Goal: Ask a question

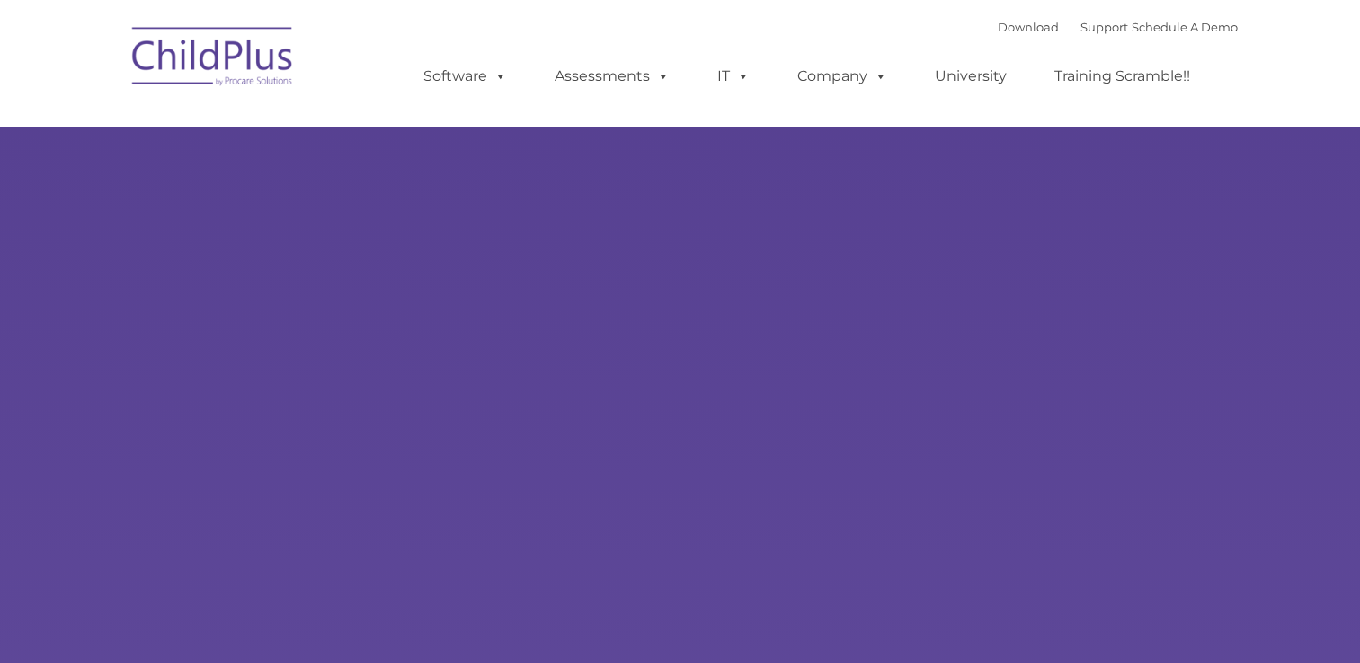
select select "MEDIUM"
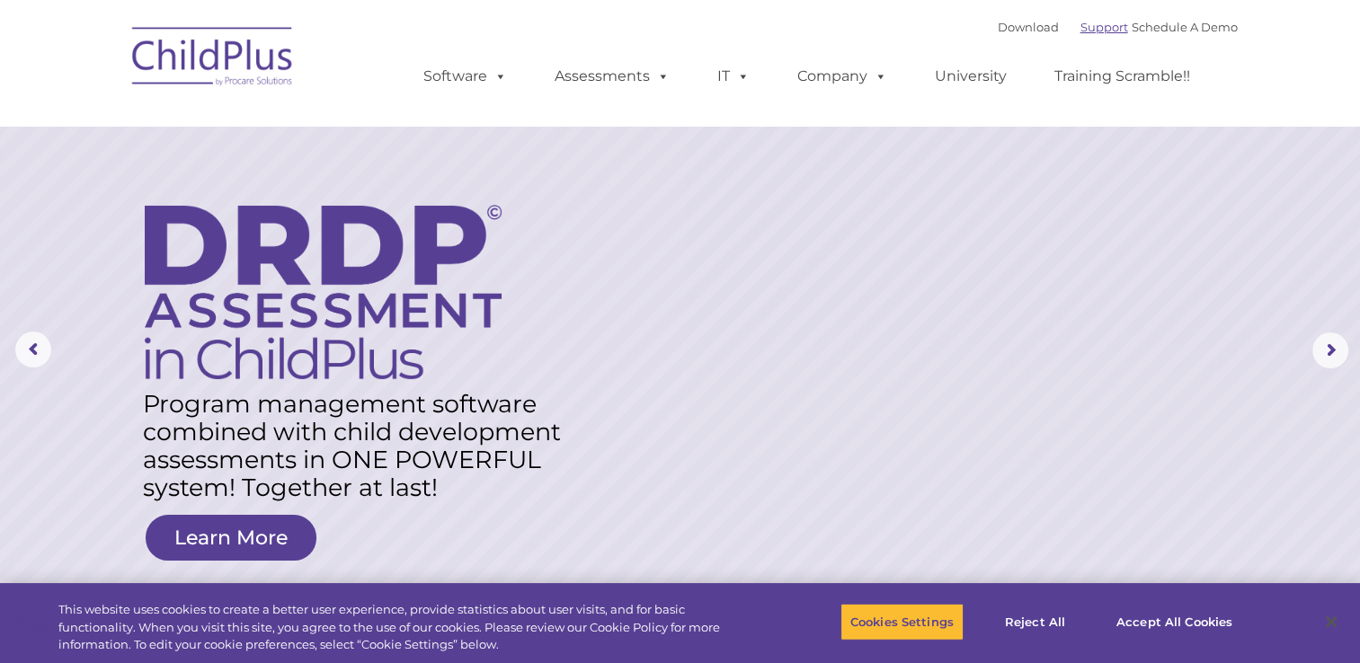
click at [1094, 28] on link "Support" at bounding box center [1104, 27] width 48 height 14
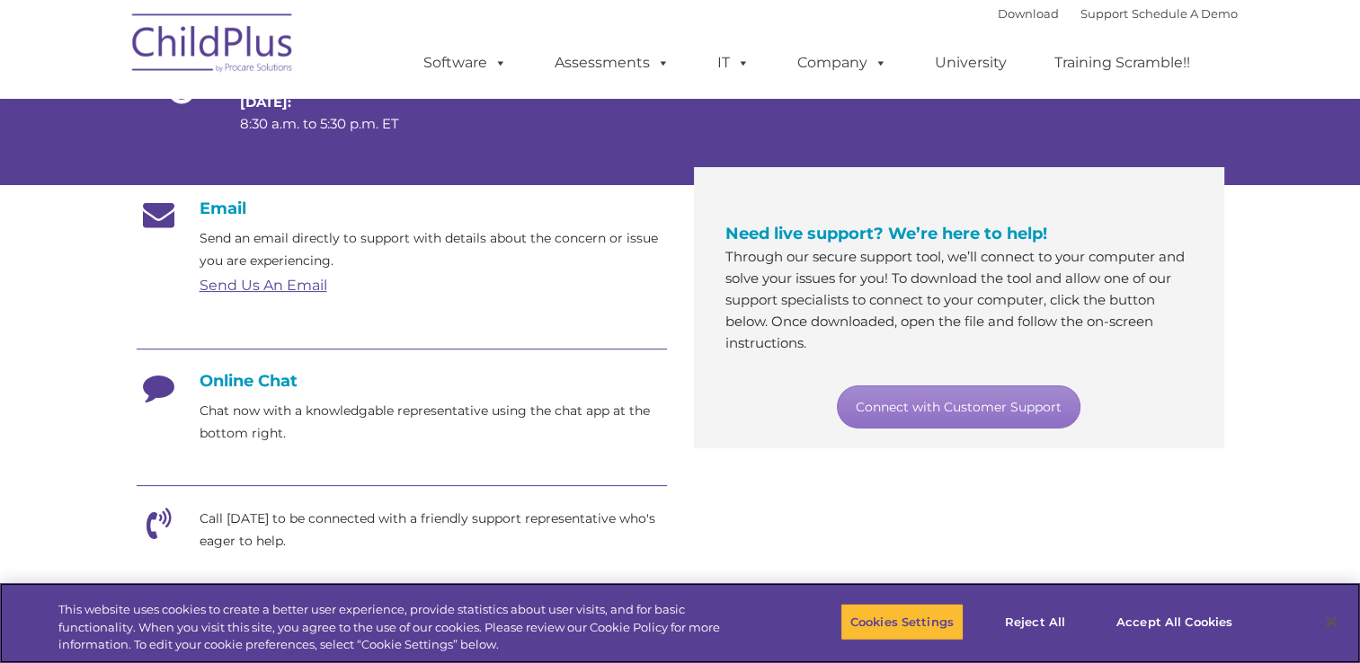
scroll to position [244, 0]
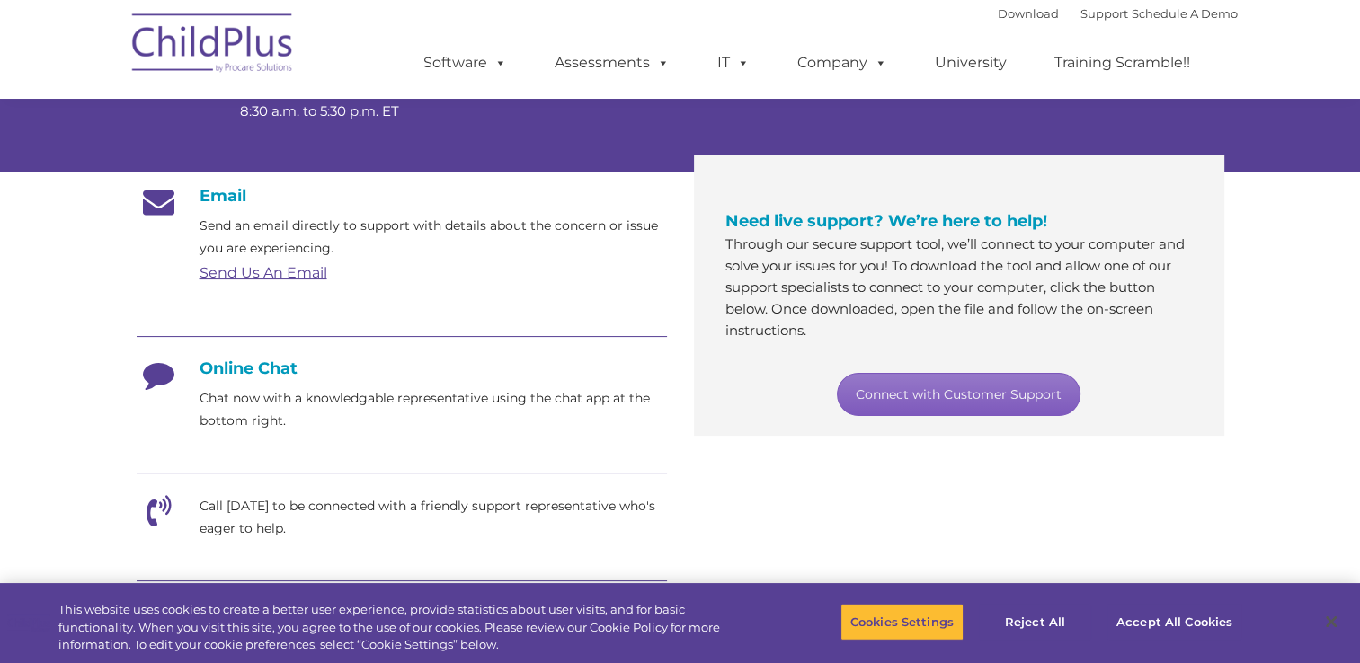
click at [1061, 397] on link "Connect with Customer Support" at bounding box center [959, 394] width 244 height 43
click at [916, 394] on link "Connect with Customer Support" at bounding box center [959, 394] width 244 height 43
click at [876, 466] on div "Email Send an email directly to support with details about the concern or issue…" at bounding box center [680, 534] width 1114 height 722
click at [945, 394] on link "Connect with Customer Support" at bounding box center [959, 394] width 244 height 43
